Goal: Information Seeking & Learning: Find specific fact

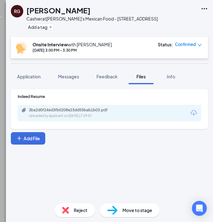
scroll to position [483, 0]
click at [24, 76] on span "Application" at bounding box center [29, 77] width 24 height 6
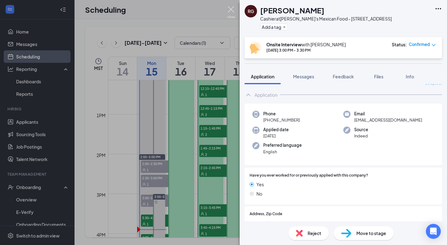
scroll to position [8, 0]
click at [232, 10] on img at bounding box center [231, 12] width 8 height 12
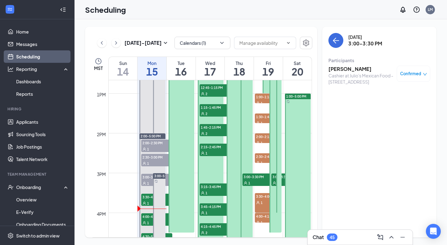
scroll to position [504, 0]
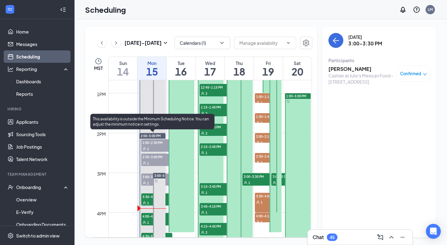
click at [148, 204] on span "1" at bounding box center [148, 202] width 2 height 4
click at [146, 221] on div "1" at bounding box center [156, 222] width 31 height 6
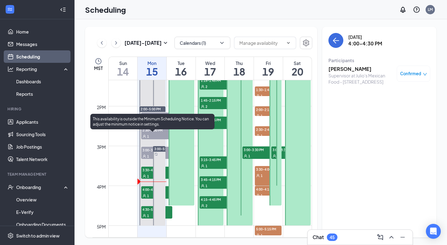
scroll to position [531, 0]
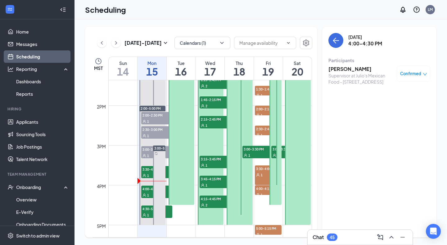
click at [353, 68] on h3 "Sebastian Rivera" at bounding box center [360, 68] width 65 height 7
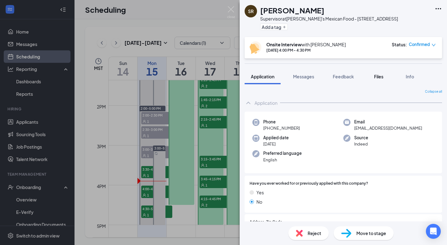
click at [376, 77] on span "Files" at bounding box center [378, 77] width 9 height 6
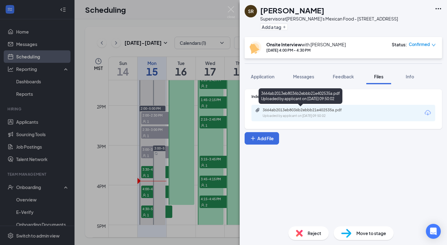
click at [297, 110] on div "3664ab2013eb8036b2ebbb21e402535a.pdf" at bounding box center [306, 109] width 87 height 5
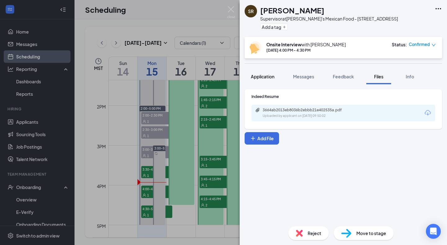
click at [263, 80] on button "Application" at bounding box center [263, 77] width 36 height 16
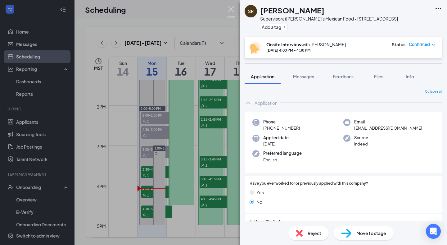
click at [229, 8] on img at bounding box center [231, 12] width 8 height 12
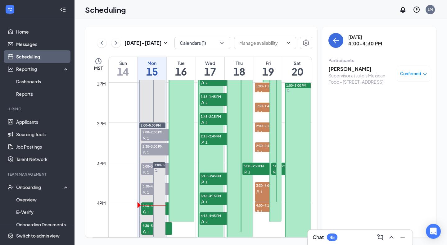
scroll to position [512, 0]
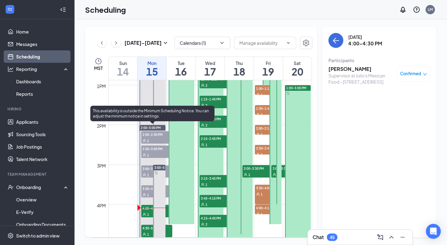
click at [148, 211] on div "1" at bounding box center [156, 214] width 31 height 6
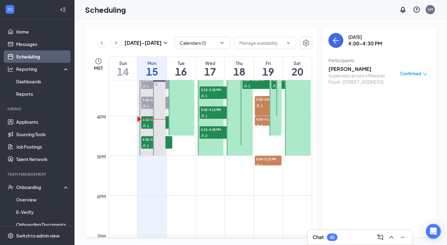
scroll to position [606, 0]
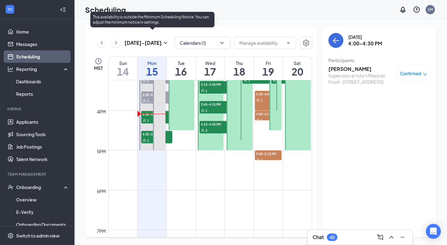
click at [146, 138] on div "1" at bounding box center [156, 140] width 31 height 6
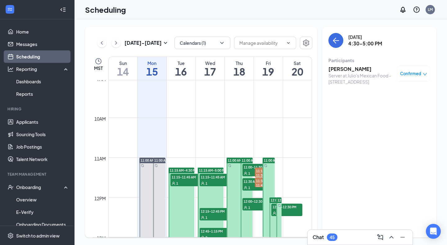
scroll to position [359, 0]
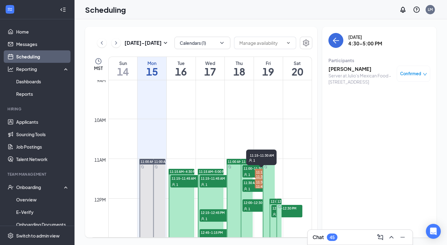
click at [255, 170] on span "11:15-11:30 AM" at bounding box center [261, 176] width 13 height 15
click at [261, 173] on span "11:15-11:30 AM" at bounding box center [261, 176] width 13 height 15
click at [259, 173] on span "11:15-11:30 AM" at bounding box center [261, 176] width 13 height 15
click at [259, 185] on span "11:30-11:45 AM" at bounding box center [261, 185] width 13 height 15
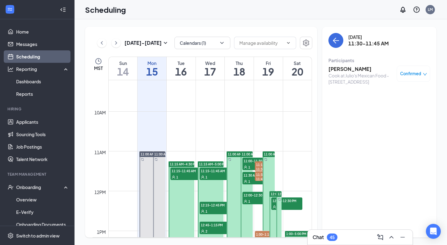
click at [274, 203] on span "12:00-12:30 PM" at bounding box center [286, 200] width 31 height 6
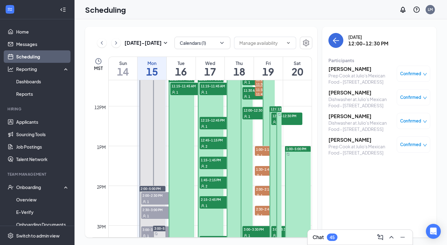
scroll to position [452, 0]
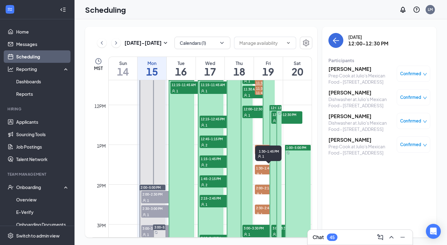
click at [261, 151] on span "1:30-1:45 PM" at bounding box center [268, 151] width 21 height 6
click at [261, 148] on span "1:00-1:15 PM" at bounding box center [268, 148] width 27 height 6
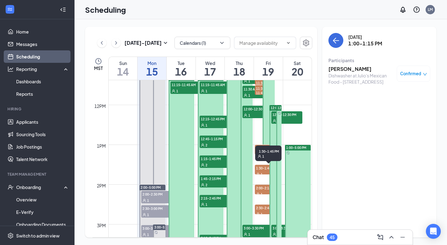
click at [259, 172] on div "1" at bounding box center [268, 174] width 27 height 6
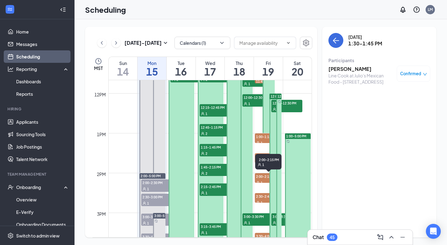
click at [260, 178] on span "2:00-2:15 PM" at bounding box center [268, 176] width 27 height 6
click at [261, 194] on span "2:30-2:45 PM" at bounding box center [268, 196] width 27 height 6
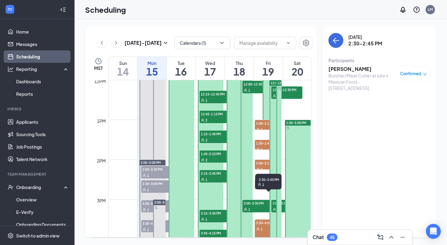
scroll to position [480, 0]
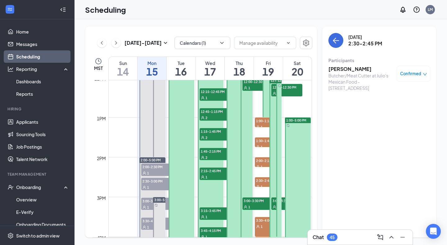
click at [272, 202] on span "3:00-3:30 PM" at bounding box center [286, 200] width 31 height 6
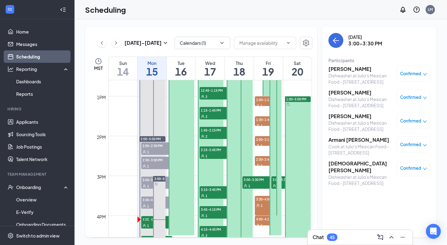
scroll to position [501, 0]
click at [261, 206] on span "1" at bounding box center [262, 205] width 2 height 4
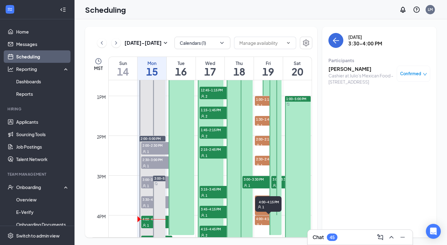
click at [259, 219] on span "4:00-4:15 PM" at bounding box center [268, 218] width 27 height 6
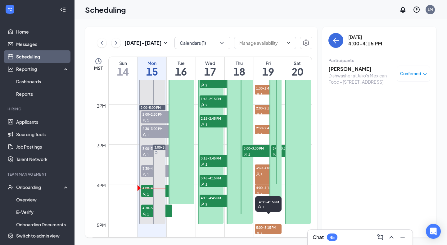
scroll to position [558, 0]
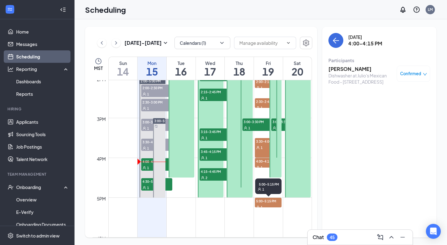
click at [263, 204] on div "1" at bounding box center [268, 207] width 27 height 6
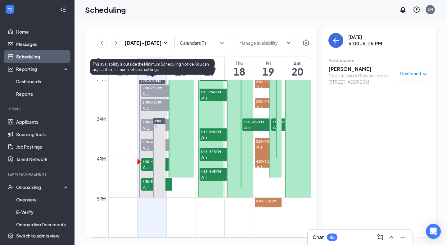
click at [146, 161] on span "4:00-4:30 PM" at bounding box center [156, 161] width 31 height 6
click at [148, 186] on span "1" at bounding box center [148, 187] width 2 height 4
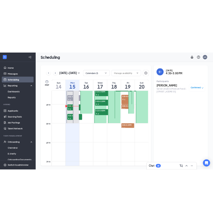
scroll to position [545, 0]
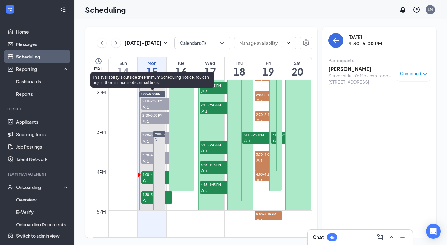
click at [147, 141] on span "1" at bounding box center [148, 141] width 2 height 4
click at [148, 136] on span "3:00-3:30 PM" at bounding box center [156, 135] width 31 height 6
click at [147, 119] on div "1" at bounding box center [156, 121] width 31 height 6
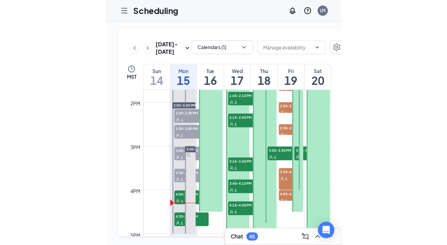
scroll to position [551, 0]
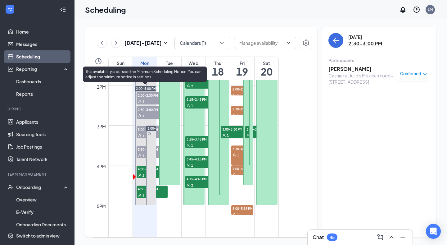
click at [142, 173] on div "1" at bounding box center [152, 175] width 31 height 6
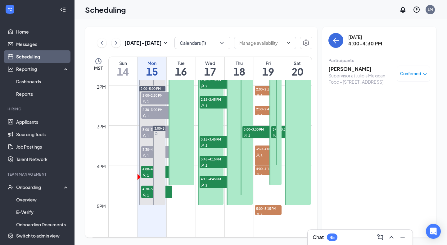
click at [341, 68] on h3 "Sebastian Rivera" at bounding box center [360, 68] width 65 height 7
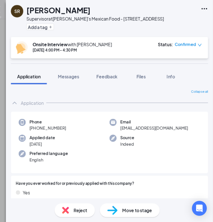
click at [4, 9] on div "SR Sebastian Rivera Supervisor at Julio's Mexican Food - 8050 Gtwy Blvd E Add a…" at bounding box center [106, 111] width 213 height 222
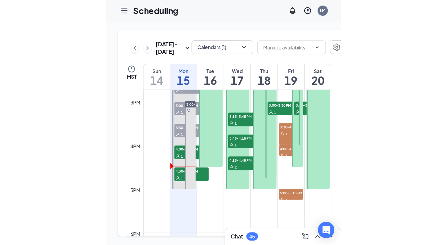
scroll to position [600, 0]
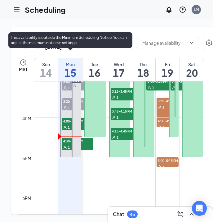
click at [64, 149] on icon "User" at bounding box center [65, 147] width 3 height 3
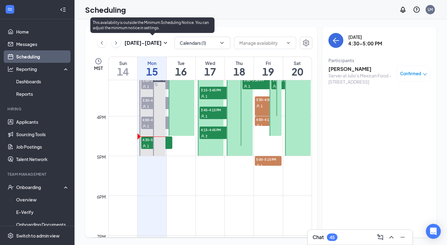
click at [143, 139] on span "4:30-5:00 PM" at bounding box center [156, 139] width 31 height 6
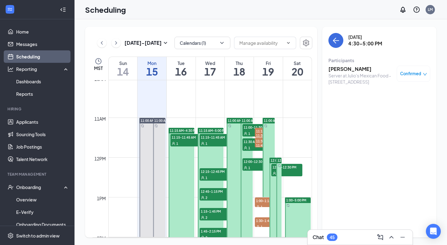
scroll to position [401, 0]
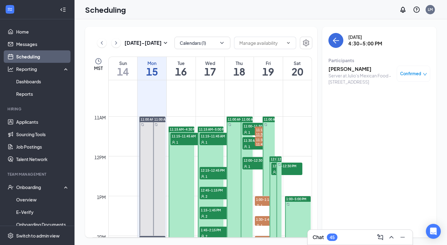
click at [182, 140] on div "1" at bounding box center [185, 142] width 31 height 6
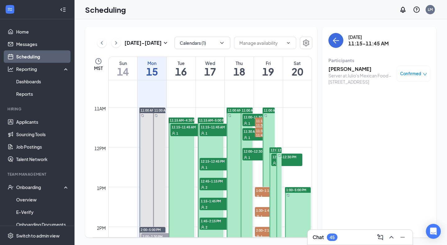
scroll to position [409, 0]
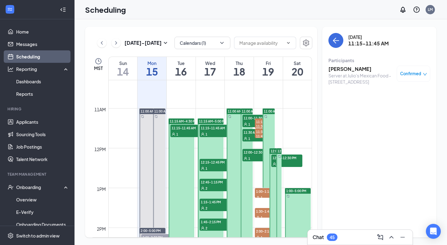
click at [289, 158] on span "12:00-12:30 PM" at bounding box center [286, 157] width 31 height 6
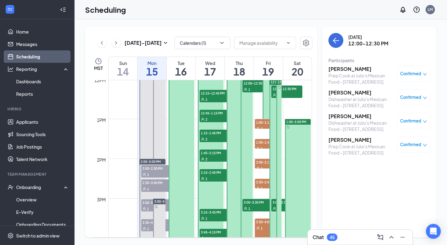
scroll to position [496, 0]
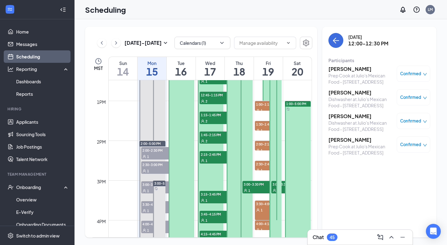
click at [272, 187] on div "5" at bounding box center [286, 190] width 31 height 6
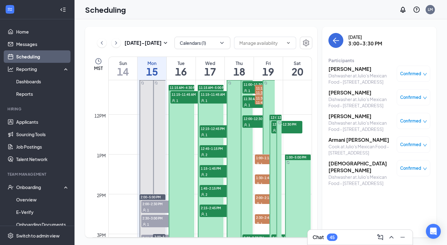
scroll to position [398, 0]
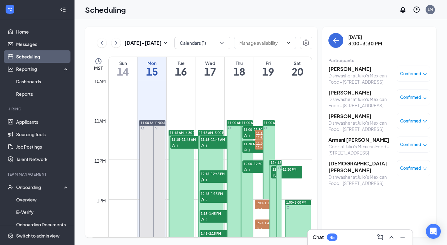
click at [216, 140] on span "11:15-11:45 AM" at bounding box center [215, 139] width 31 height 6
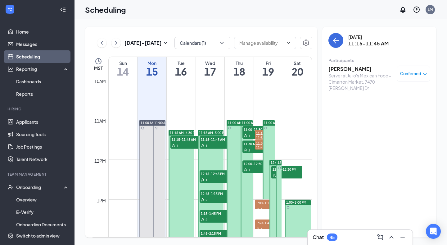
click at [209, 175] on span "12:15-12:45 PM" at bounding box center [215, 173] width 31 height 6
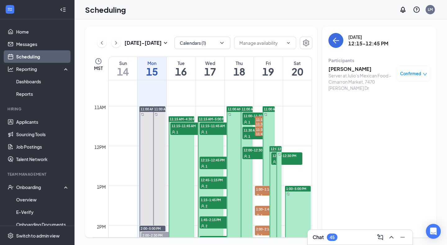
scroll to position [417, 0]
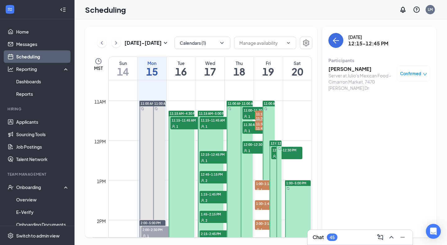
click at [213, 175] on span "12:45-1:15 PM" at bounding box center [215, 174] width 31 height 6
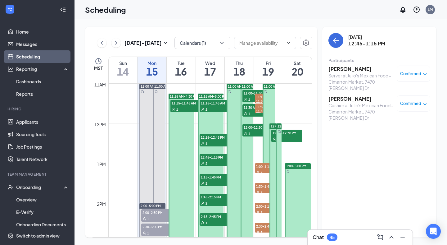
scroll to position [436, 0]
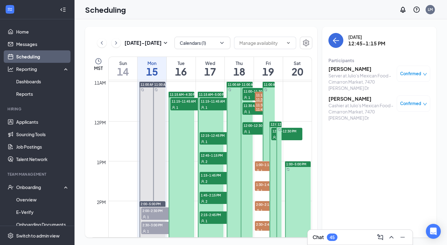
click at [212, 182] on div "2" at bounding box center [215, 181] width 31 height 6
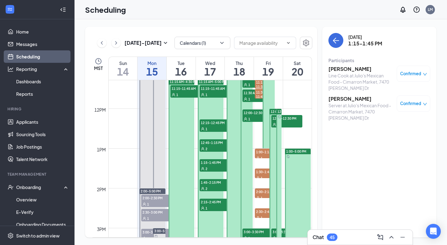
scroll to position [451, 0]
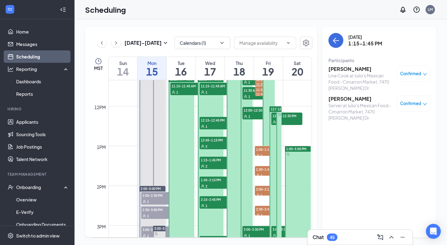
click at [212, 182] on span "1:45-2:15 PM" at bounding box center [215, 179] width 31 height 6
click at [214, 201] on span "2:15-2:45 PM" at bounding box center [215, 199] width 31 height 6
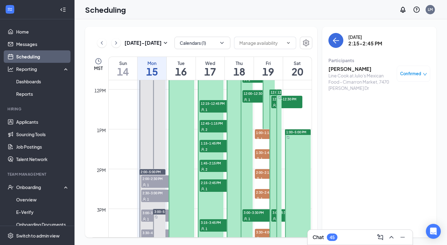
scroll to position [474, 0]
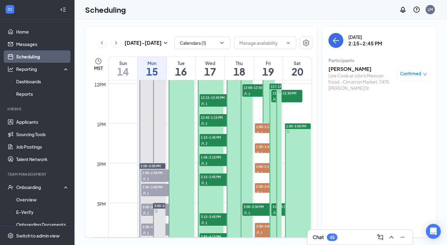
click at [212, 215] on span "3:15-3:45 PM" at bounding box center [215, 216] width 31 height 6
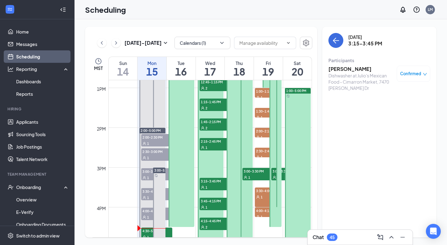
scroll to position [514, 0]
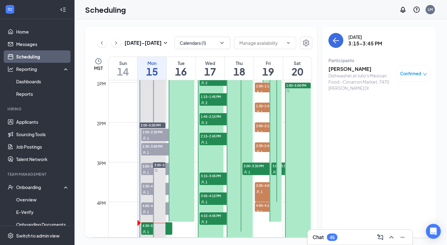
click at [216, 198] on span "3:45-4:15 PM" at bounding box center [215, 195] width 31 height 6
click at [212, 218] on div "2" at bounding box center [215, 221] width 31 height 6
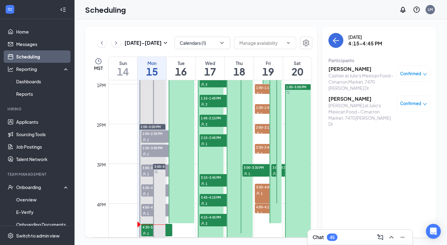
scroll to position [511, 0]
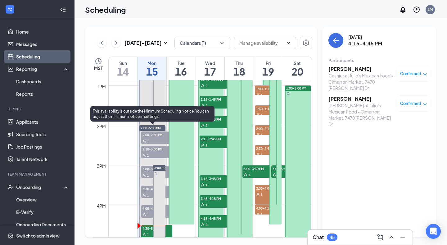
click at [146, 230] on span "4:30-5:00 PM" at bounding box center [156, 228] width 31 height 6
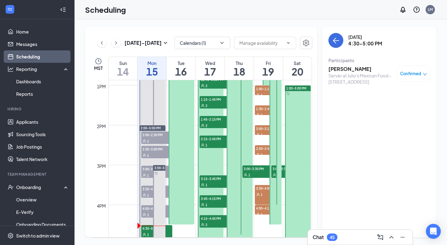
scroll to position [545, 0]
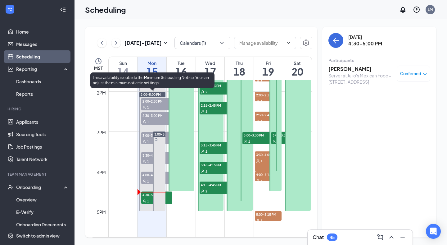
click at [150, 200] on div "1" at bounding box center [156, 200] width 31 height 6
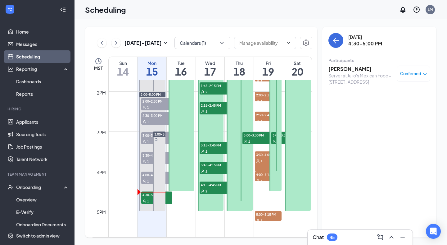
click at [357, 67] on h3 "Josselyn Barraza" at bounding box center [360, 68] width 65 height 7
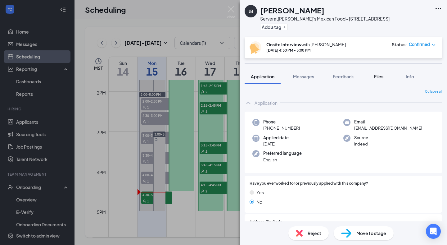
click at [381, 71] on button "Files" at bounding box center [378, 77] width 25 height 16
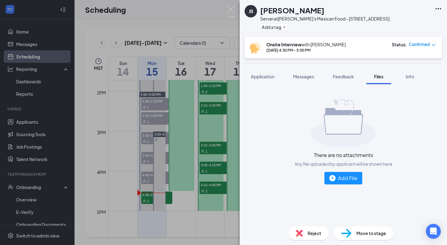
click at [267, 87] on div "There are no attachments Any file uploaded by applicant will be shown here Add …" at bounding box center [343, 152] width 207 height 137
click at [259, 75] on span "Application" at bounding box center [263, 77] width 24 height 6
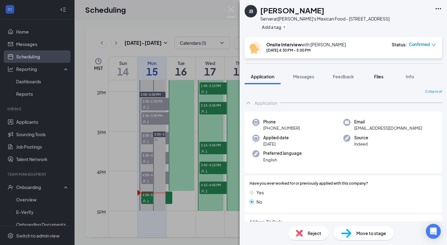
click at [381, 80] on button "Files" at bounding box center [378, 77] width 25 height 16
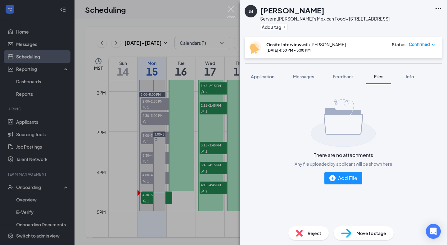
click at [228, 9] on img at bounding box center [231, 12] width 8 height 12
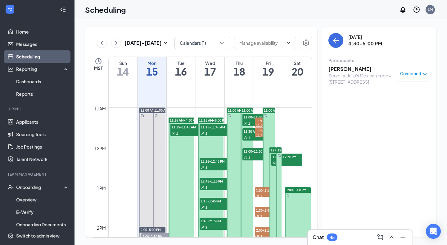
scroll to position [404, 0]
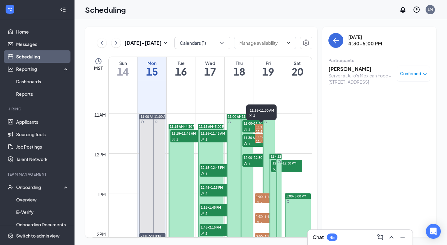
click at [259, 124] on span "11:15-11:30 AM" at bounding box center [261, 131] width 13 height 15
click at [261, 141] on div "11:00 AM-1:00 PM" at bounding box center [268, 152] width 14 height 79
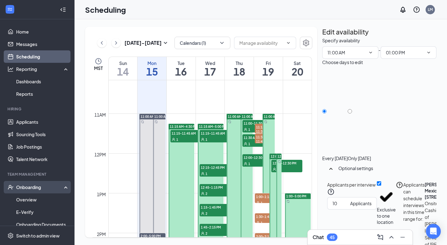
click at [49, 191] on div "Onboarding" at bounding box center [37, 187] width 74 height 12
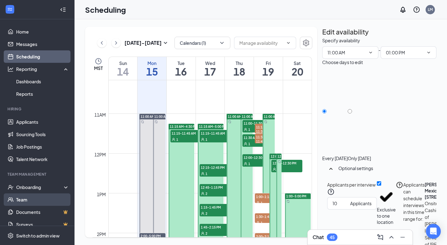
click at [49, 198] on link "Team" at bounding box center [42, 199] width 53 height 12
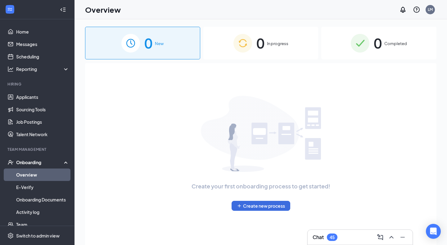
click at [269, 40] on div "0 In progress" at bounding box center [260, 43] width 115 height 33
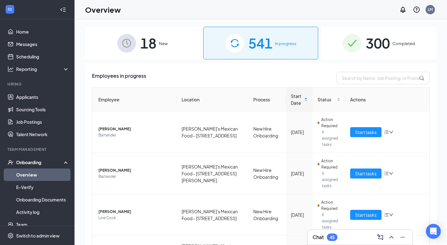
scroll to position [4, 0]
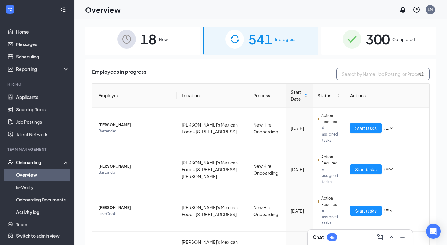
click at [369, 74] on input "text" at bounding box center [382, 74] width 93 height 12
type input "[PERSON_NAME]"
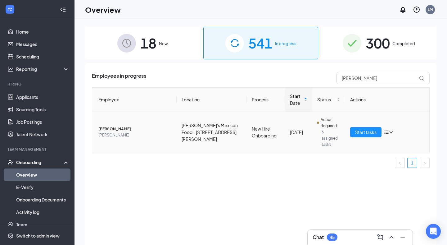
click at [110, 126] on span "[PERSON_NAME]" at bounding box center [134, 129] width 73 height 6
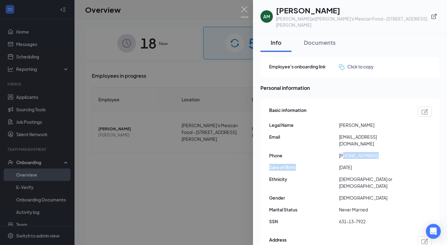
drag, startPoint x: 344, startPoint y: 142, endPoint x: 391, endPoint y: 148, distance: 47.3
click at [391, 148] on div "Basic information Legal Name [PERSON_NAME] Email [EMAIL_ADDRESS][DOMAIN_NAME] P…" at bounding box center [350, 167] width 163 height 124
copy div "5756055883 Date of Birth"
click at [376, 147] on div "Basic information Legal Name [PERSON_NAME] Email [EMAIL_ADDRESS][DOMAIN_NAME] P…" at bounding box center [350, 167] width 163 height 124
drag, startPoint x: 345, startPoint y: 143, endPoint x: 375, endPoint y: 142, distance: 29.8
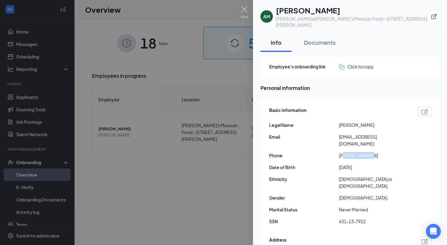
click at [375, 152] on span "[PHONE_NUMBER]" at bounding box center [374, 155] width 70 height 7
copy span "5756055883"
drag, startPoint x: 337, startPoint y: 130, endPoint x: 403, endPoint y: 131, distance: 66.1
click at [403, 133] on div "Email [EMAIL_ADDRESS][DOMAIN_NAME]" at bounding box center [350, 140] width 163 height 14
copy div "[EMAIL_ADDRESS][DOMAIN_NAME]"
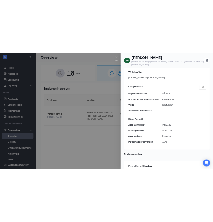
scroll to position [412, 0]
